Goal: Information Seeking & Learning: Learn about a topic

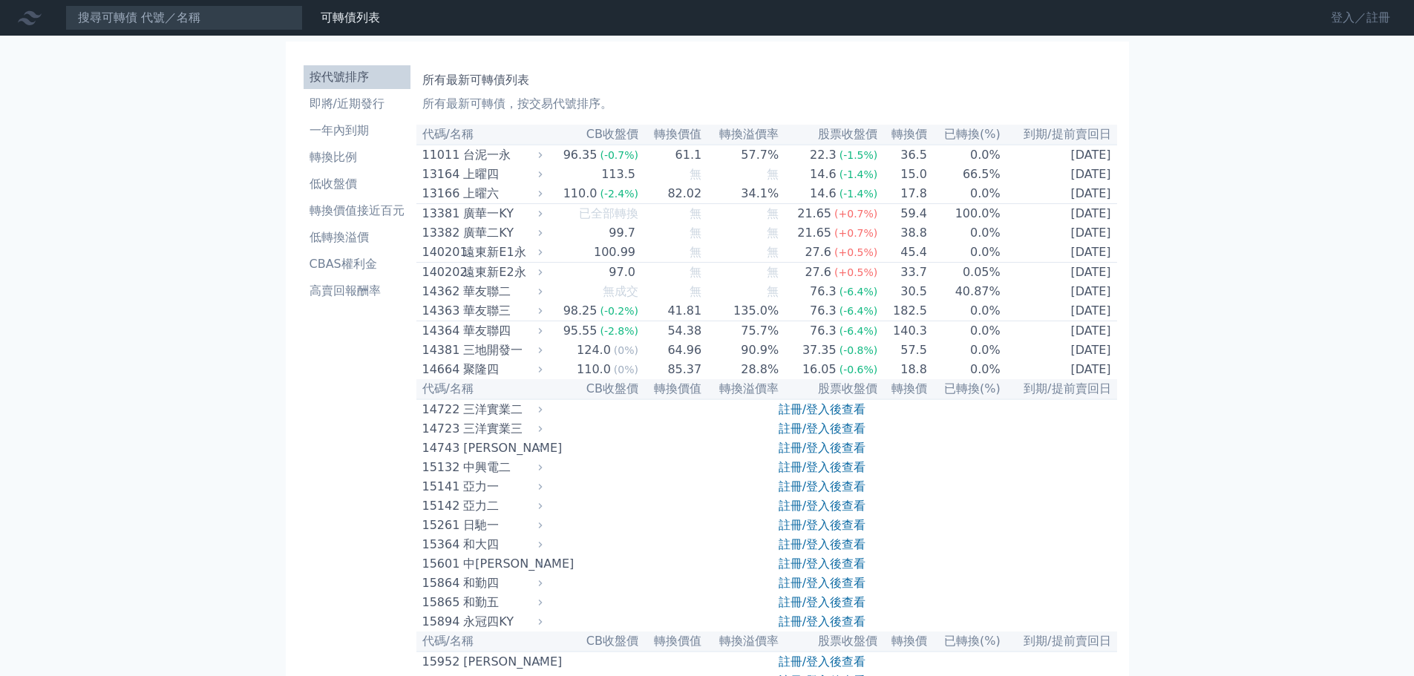
click at [1343, 21] on link "登入／註冊" at bounding box center [1360, 18] width 83 height 24
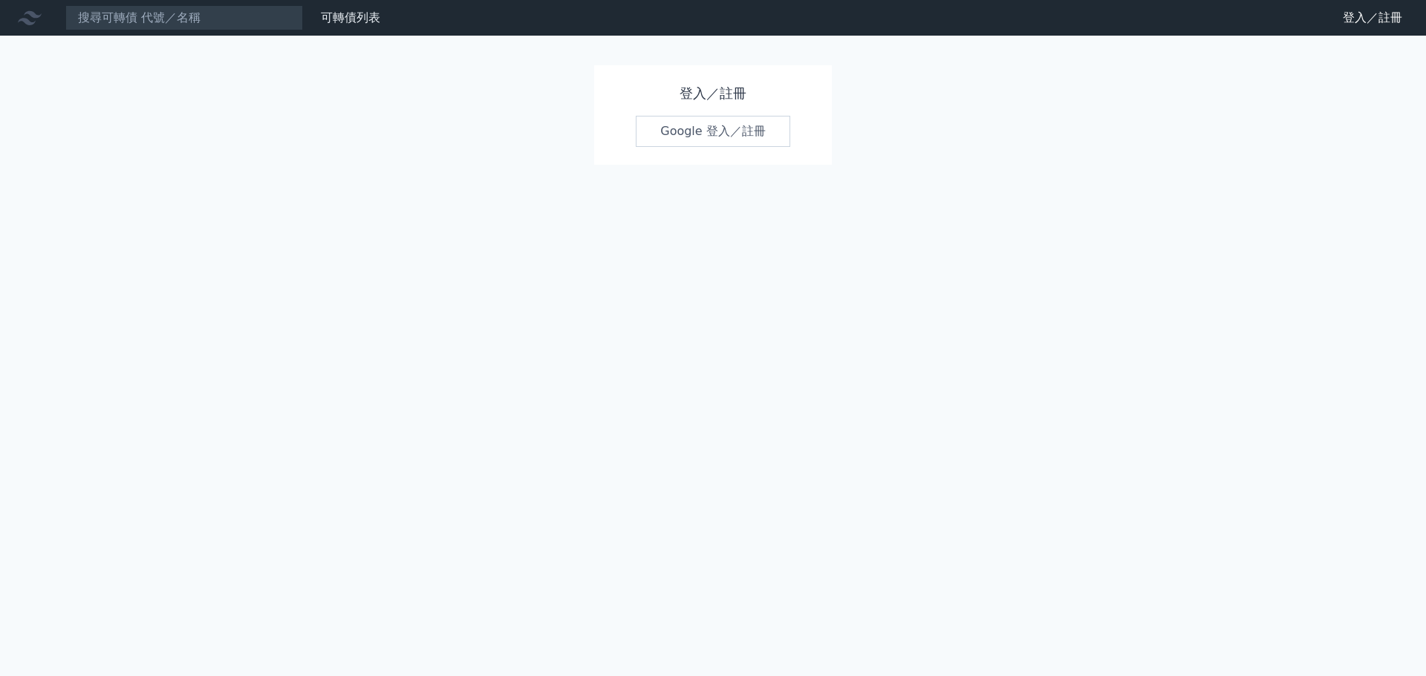
click at [738, 137] on link "Google 登入／註冊" at bounding box center [713, 131] width 154 height 31
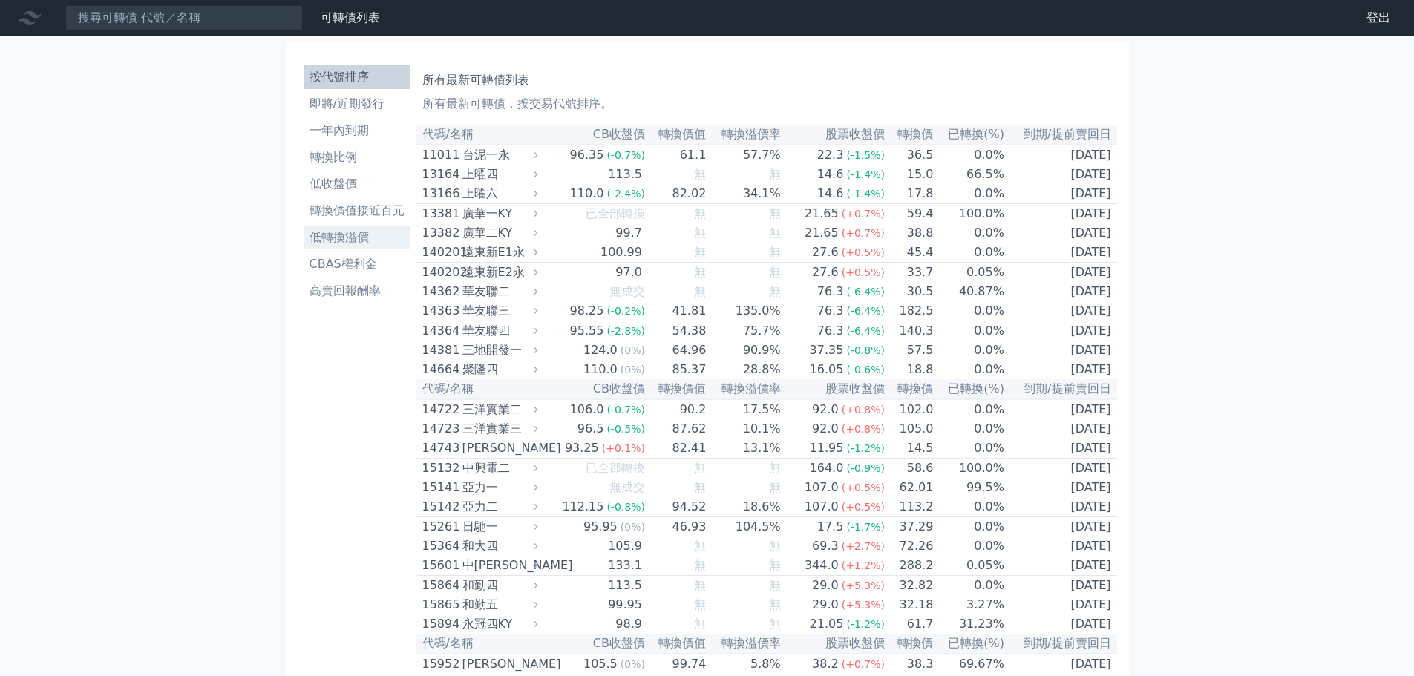
click at [342, 245] on li "低轉換溢價" at bounding box center [357, 238] width 107 height 18
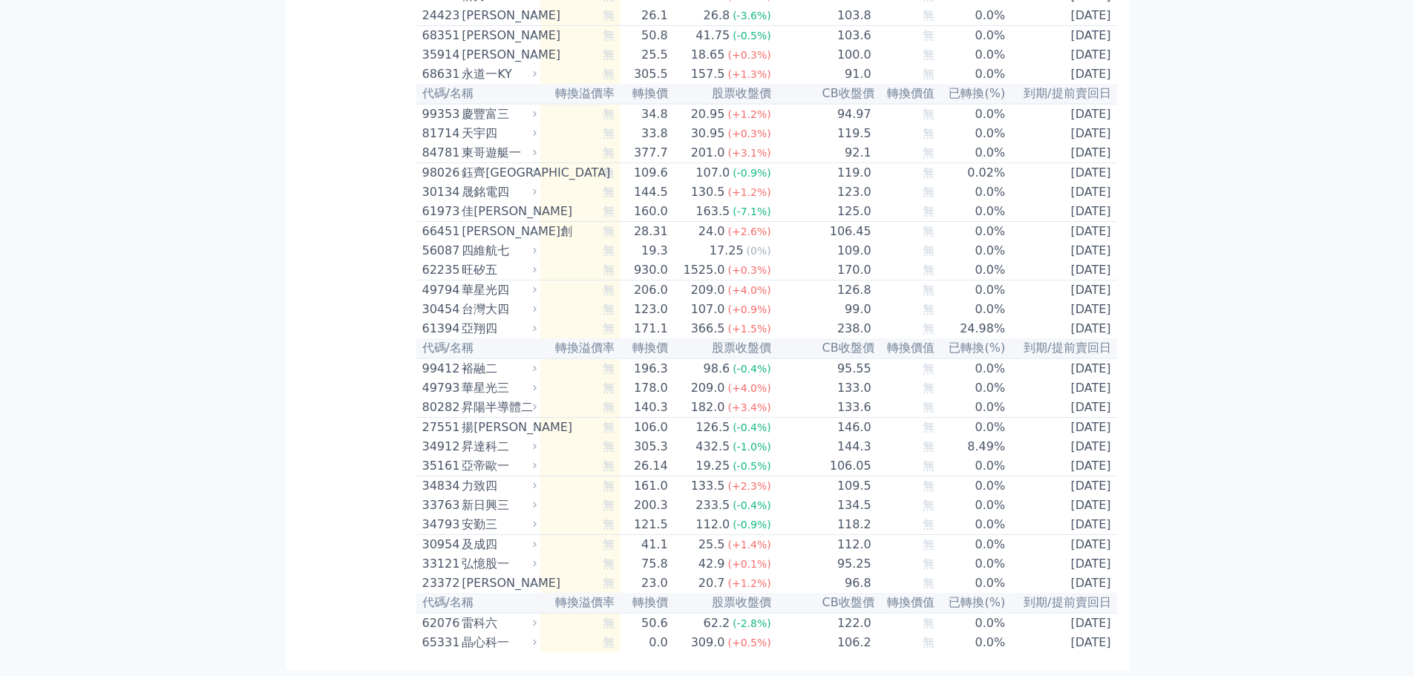
scroll to position [8577, 0]
drag, startPoint x: 425, startPoint y: 82, endPoint x: 1118, endPoint y: 656, distance: 900.1
copy div "低轉換溢價可轉債列表 轉換溢價率為可轉債價格相對於轉換價值的溢價。當轉換溢價率為負，可能存在套利機會。"
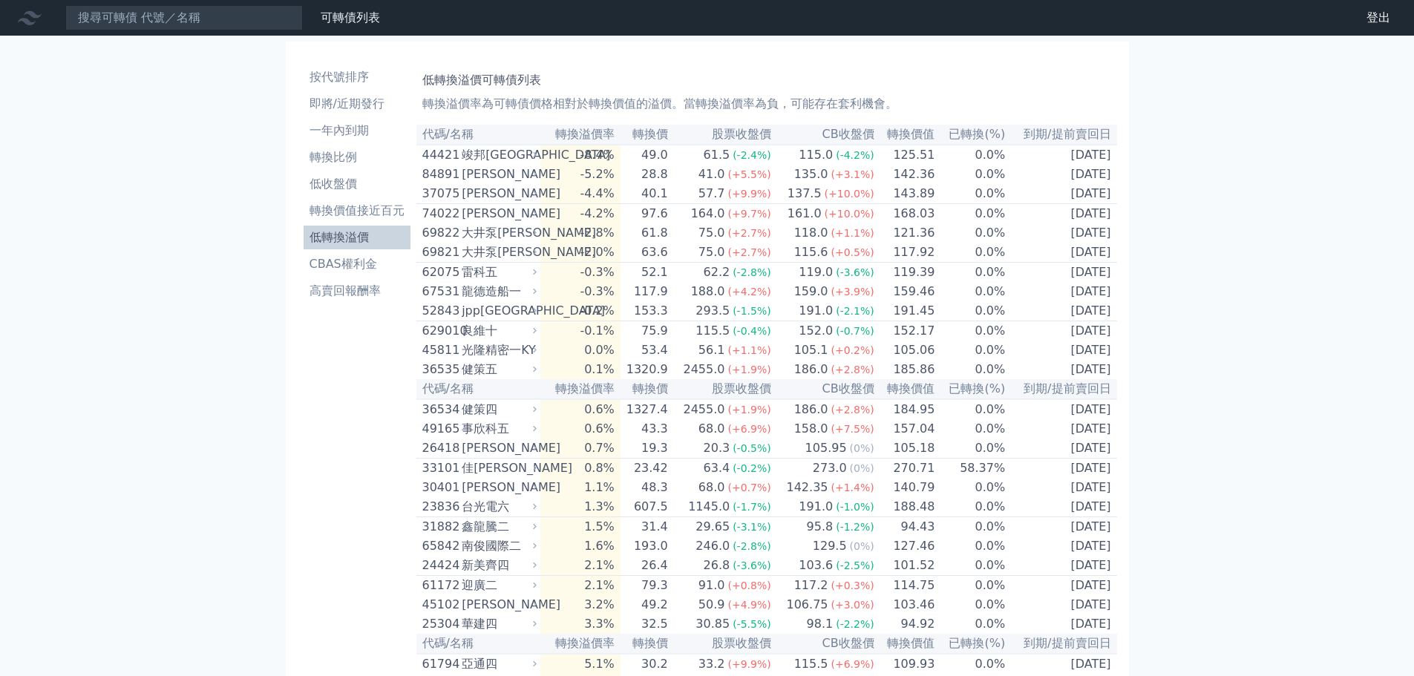
scroll to position [8417, 0]
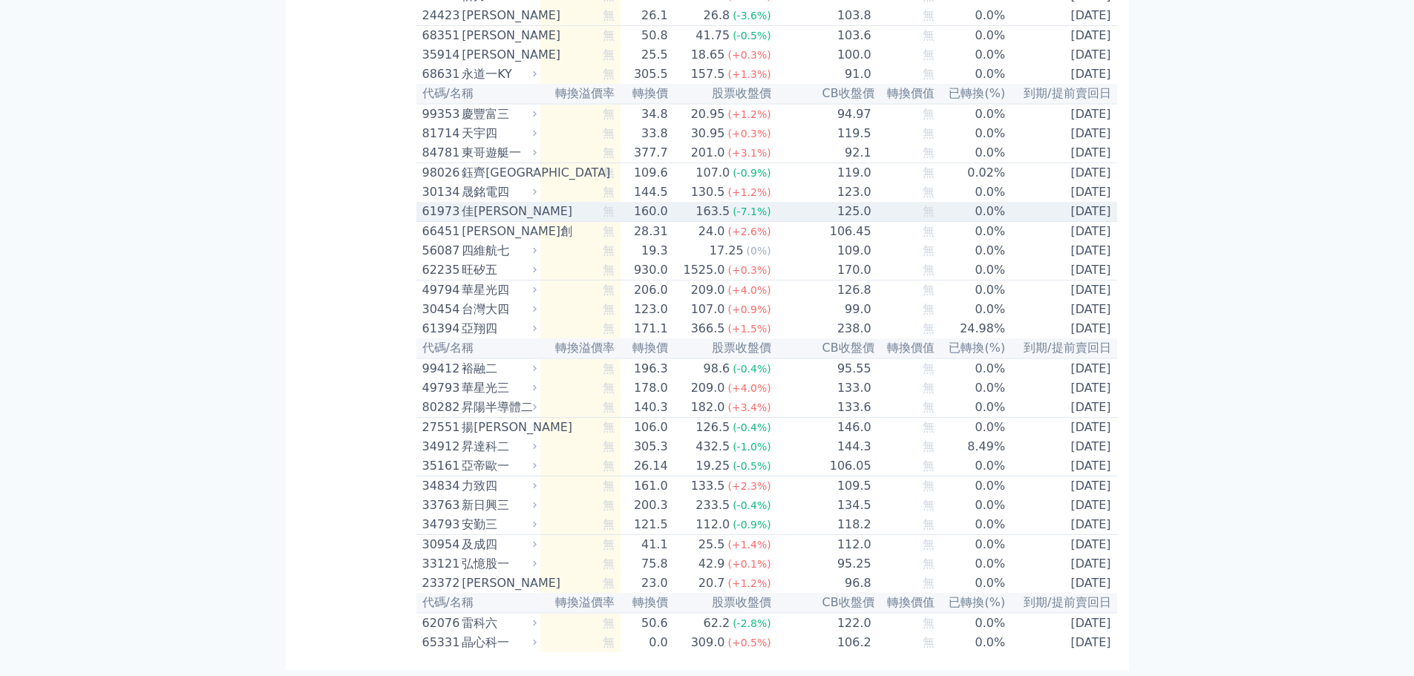
click at [492, 221] on div "佳[PERSON_NAME]" at bounding box center [498, 212] width 72 height 18
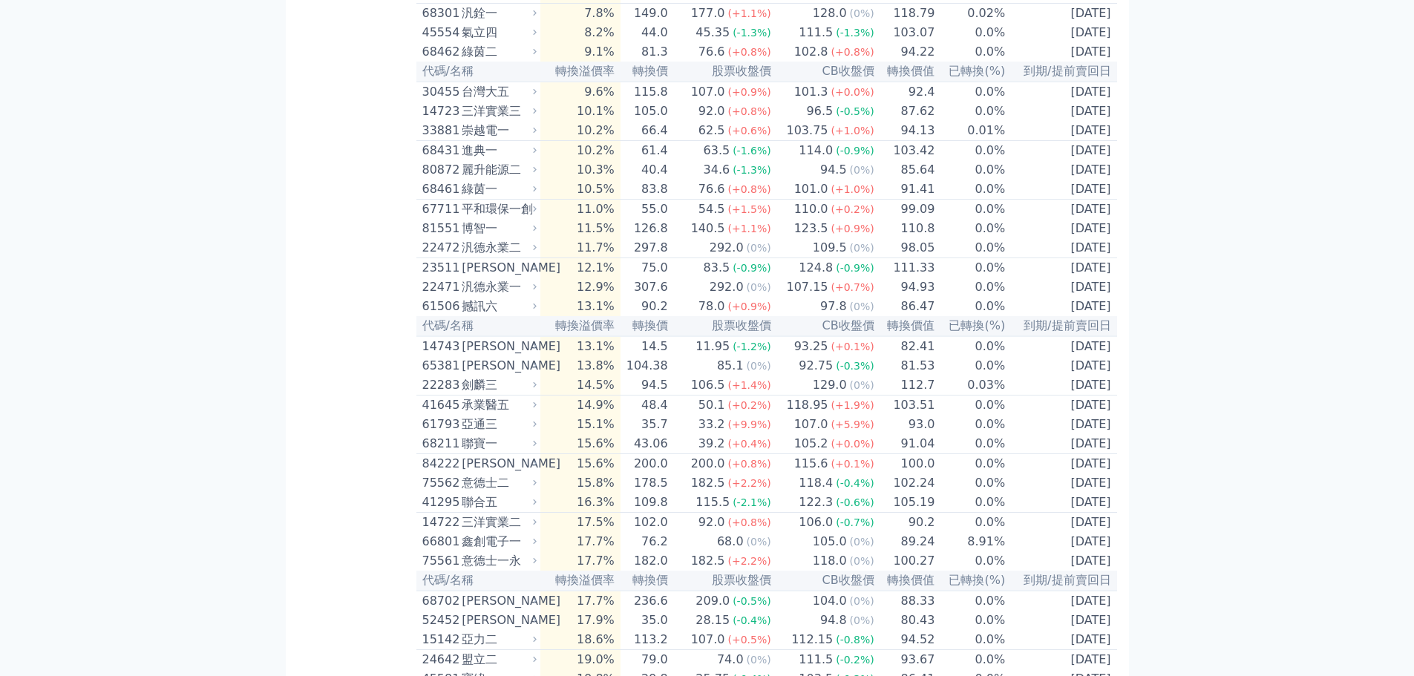
scroll to position [0, 0]
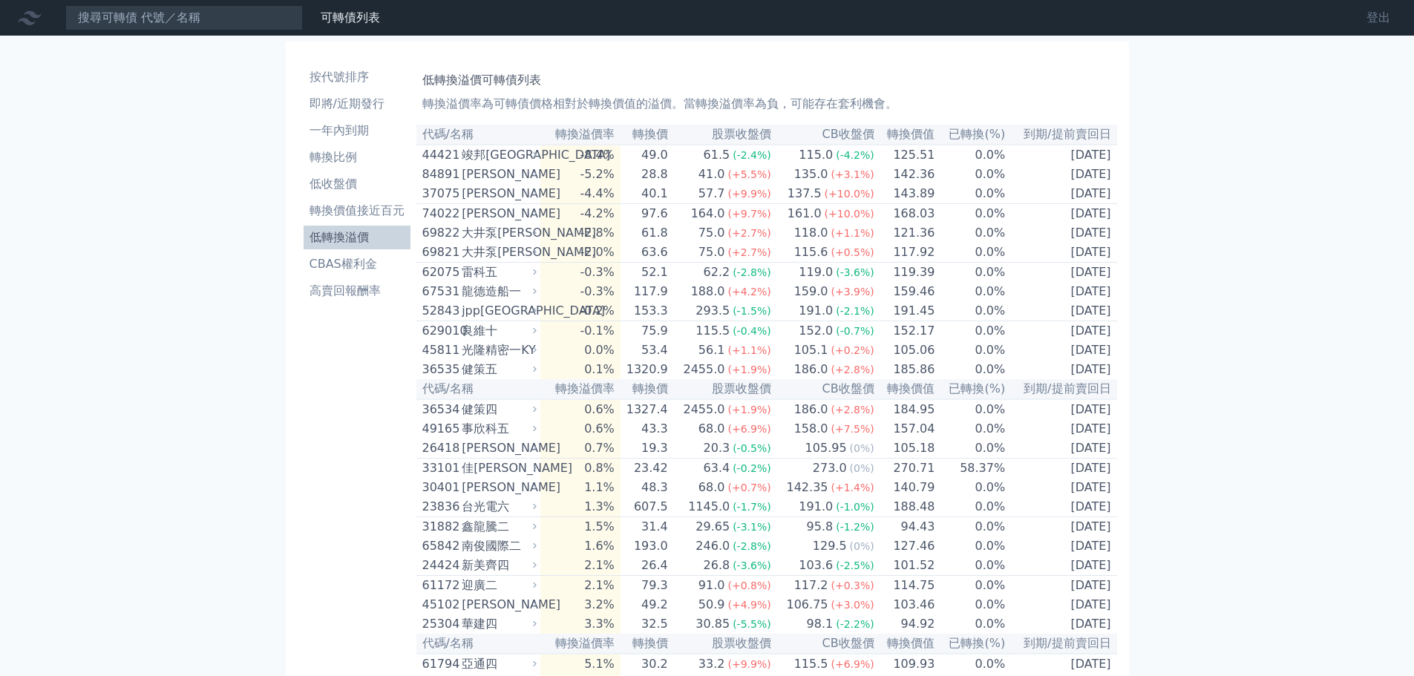
click at [1375, 22] on link "登出" at bounding box center [1379, 18] width 48 height 24
